Goal: Obtain resource: Obtain resource

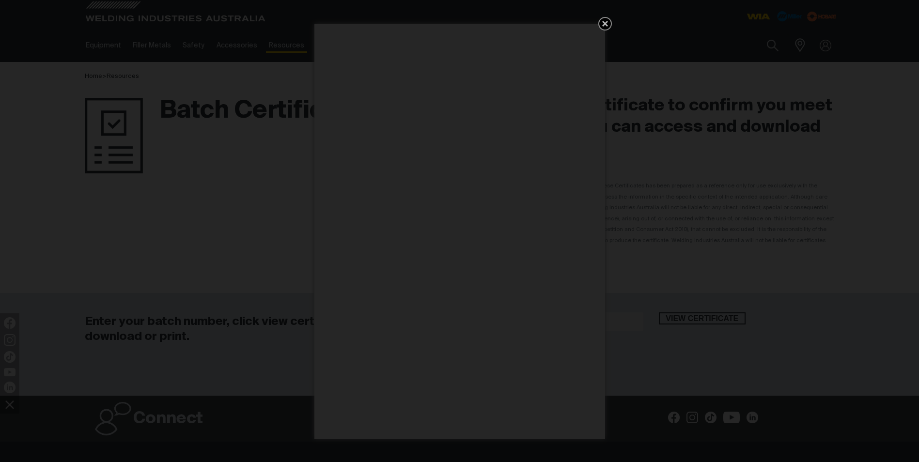
click at [606, 20] on icon "Get 5 WIA Welding Guides Free!" at bounding box center [606, 24] width 12 height 12
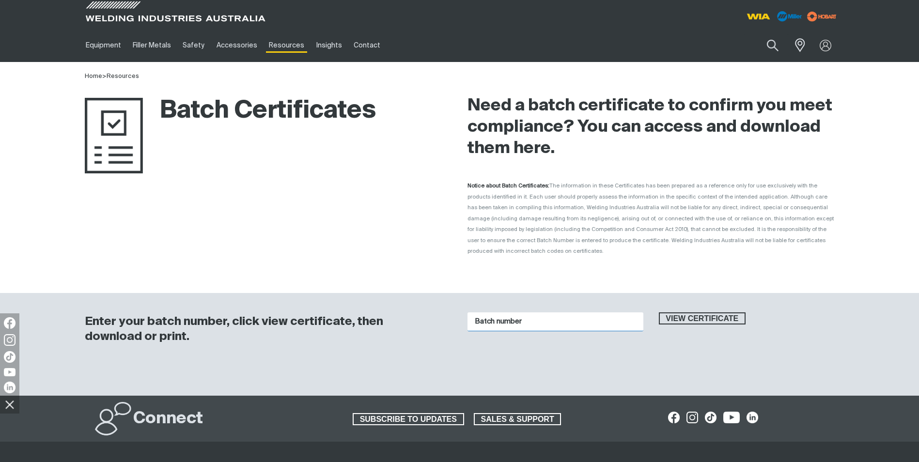
click at [552, 316] on input "Batch number" at bounding box center [556, 322] width 176 height 19
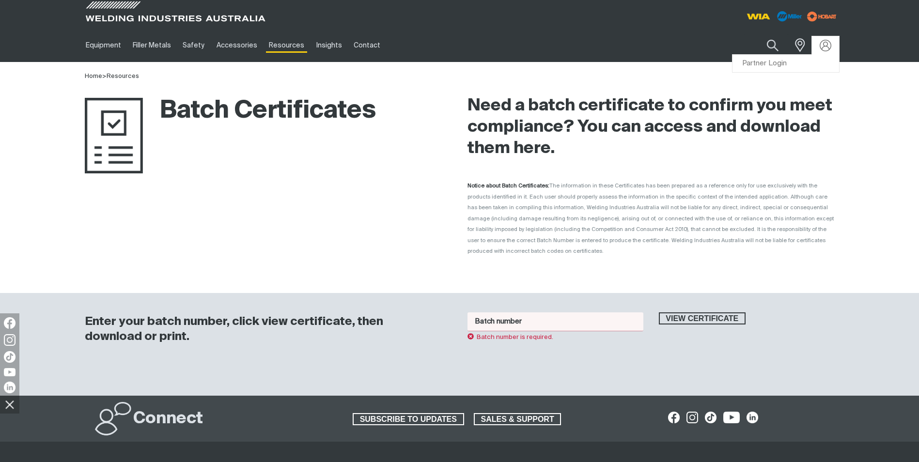
click at [592, 318] on input "Batch number" at bounding box center [556, 322] width 176 height 19
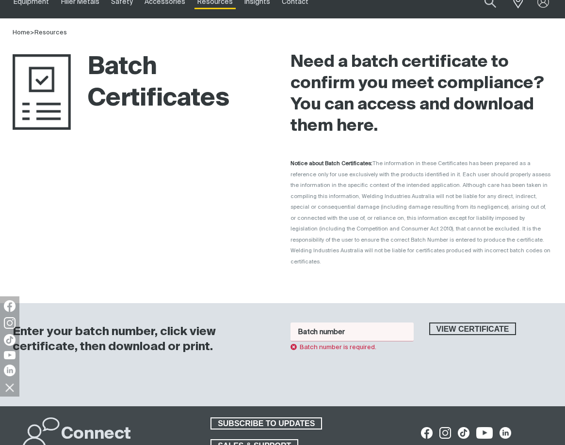
scroll to position [97, 0]
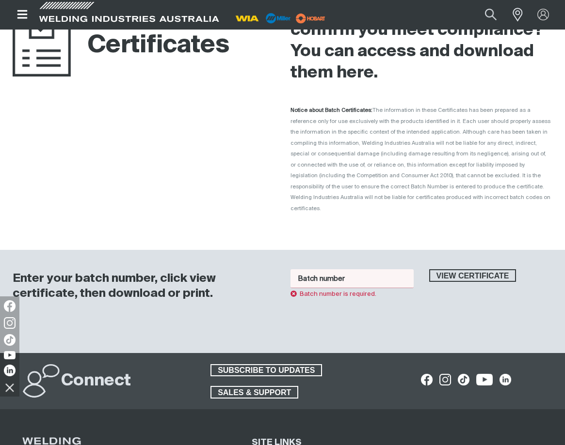
click at [345, 269] on input "Batch number" at bounding box center [351, 278] width 123 height 19
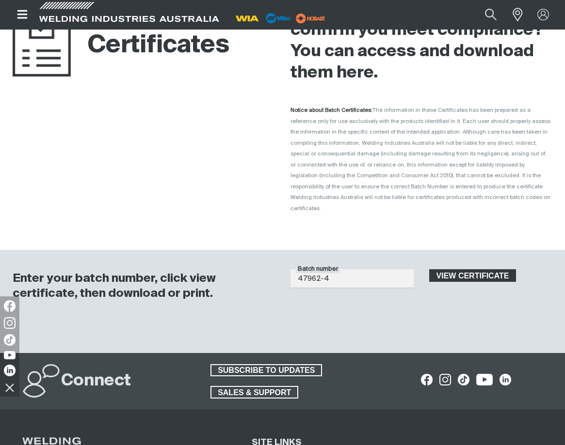
click at [485, 269] on span "View certificate" at bounding box center [472, 275] width 85 height 13
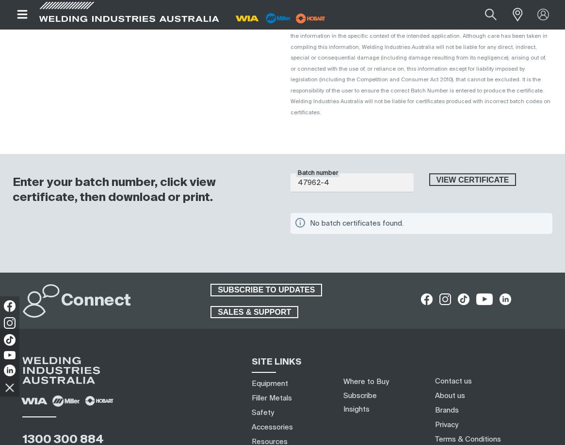
scroll to position [194, 0]
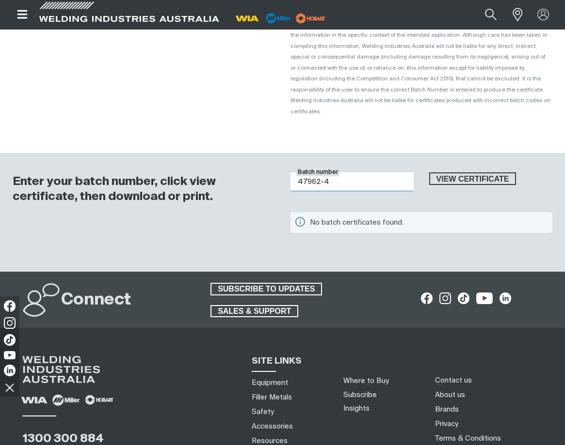
click at [351, 173] on input "47962-4" at bounding box center [351, 182] width 123 height 19
type input "47962"
click at [507, 216] on div "No batch certificates found." at bounding box center [425, 222] width 231 height 13
click at [473, 173] on span "View certificate" at bounding box center [472, 179] width 85 height 13
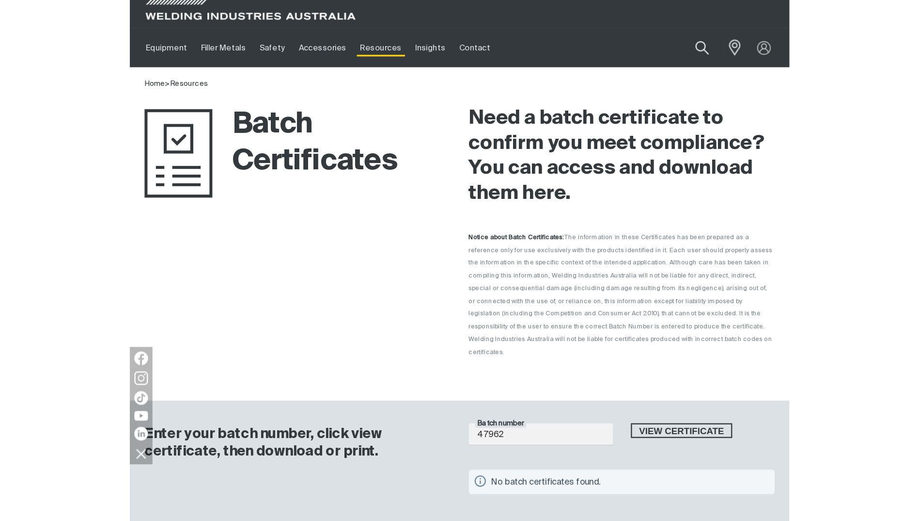
scroll to position [0, 0]
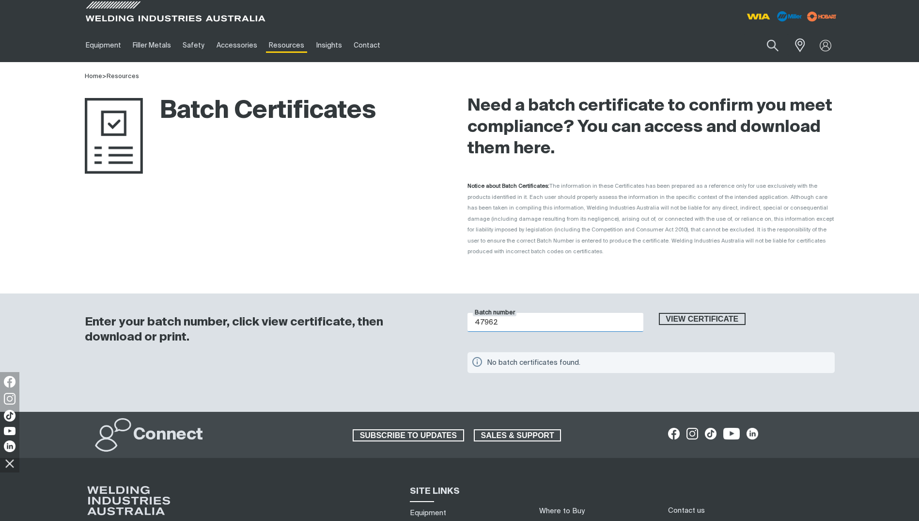
drag, startPoint x: 505, startPoint y: 311, endPoint x: 445, endPoint y: 311, distance: 59.6
click at [445, 311] on div "Enter your batch number, click view certificate, then download or print. Batch …" at bounding box center [459, 352] width 775 height 119
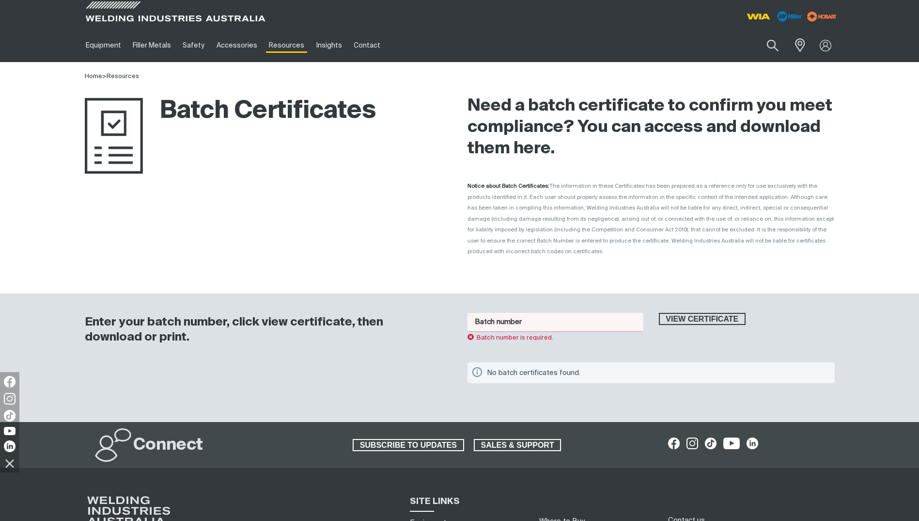
click at [504, 313] on input "Batch number" at bounding box center [556, 322] width 176 height 19
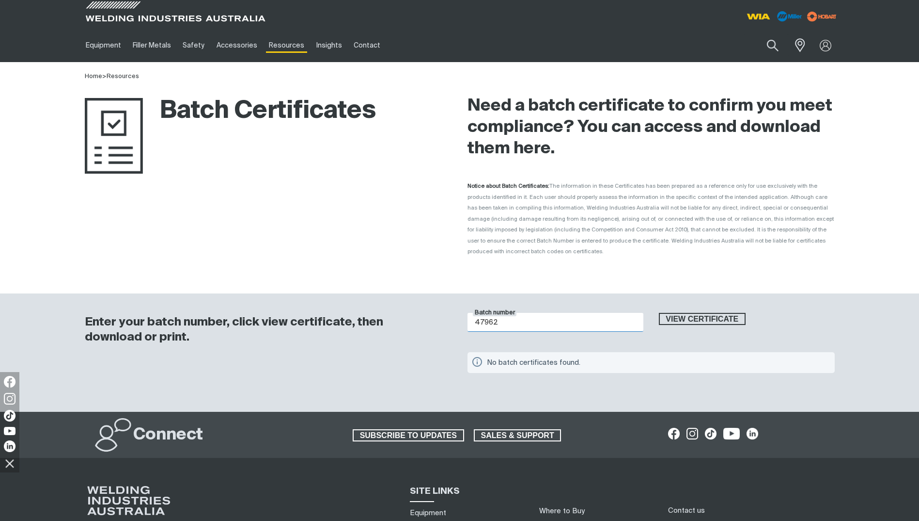
click at [659, 313] on button "View certificate" at bounding box center [702, 319] width 87 height 13
click at [540, 313] on input "47962" at bounding box center [556, 322] width 176 height 19
click at [532, 315] on input "47962" at bounding box center [556, 322] width 176 height 19
click at [759, 358] on div "No batch certificates found." at bounding box center [655, 362] width 336 height 13
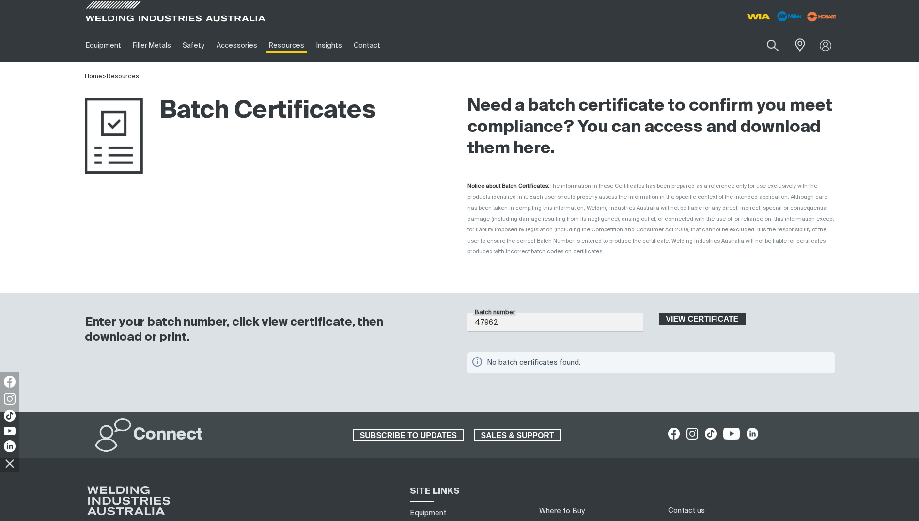
click at [691, 313] on span "View certificate" at bounding box center [702, 319] width 85 height 13
drag, startPoint x: 540, startPoint y: 313, endPoint x: 348, endPoint y: 316, distance: 191.5
click at [348, 316] on div "Enter your batch number, click view certificate, then download or print. Batch …" at bounding box center [459, 352] width 775 height 119
type input "1015828"
click at [723, 313] on span "View certificate" at bounding box center [702, 319] width 85 height 13
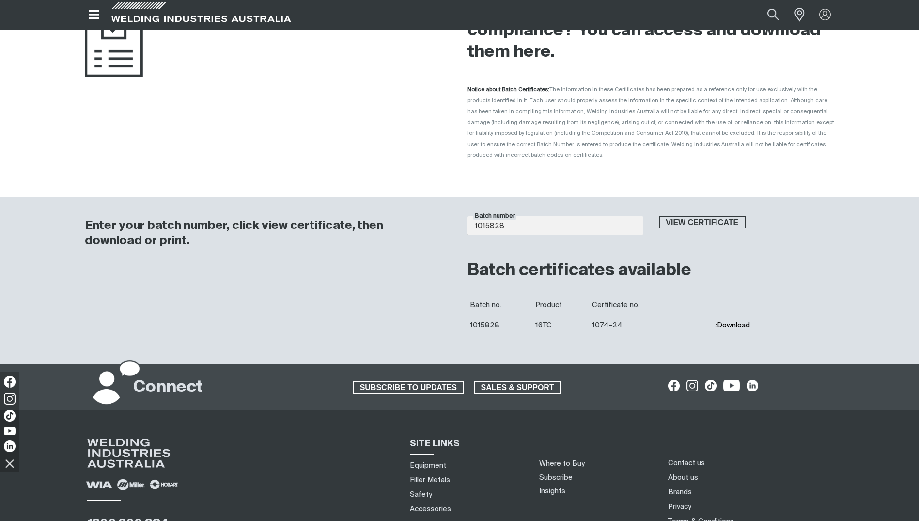
scroll to position [97, 0]
click at [741, 320] on button "Download" at bounding box center [732, 324] width 35 height 8
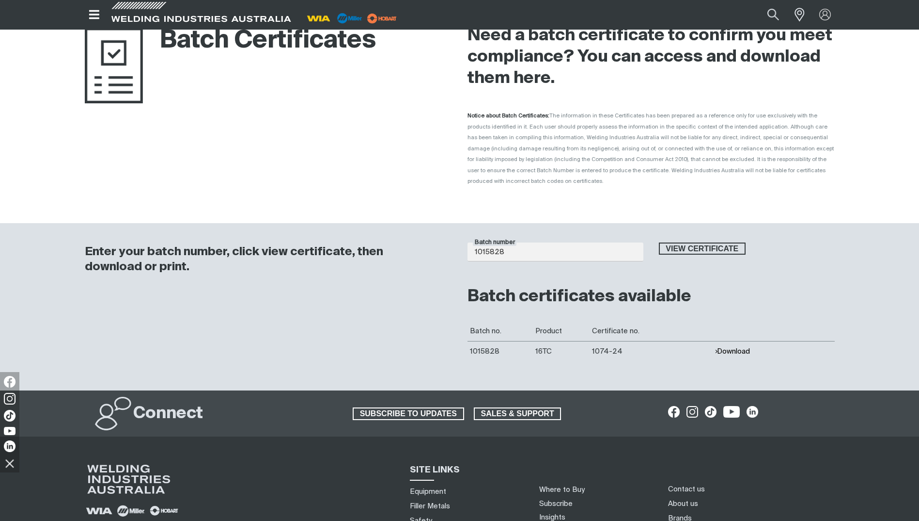
scroll to position [0, 0]
